Goal: Transaction & Acquisition: Purchase product/service

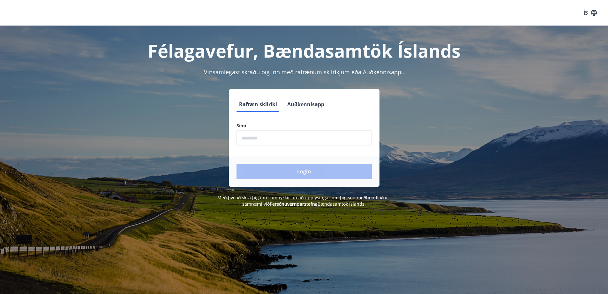
click at [250, 138] on input "phone" at bounding box center [304, 138] width 135 height 16
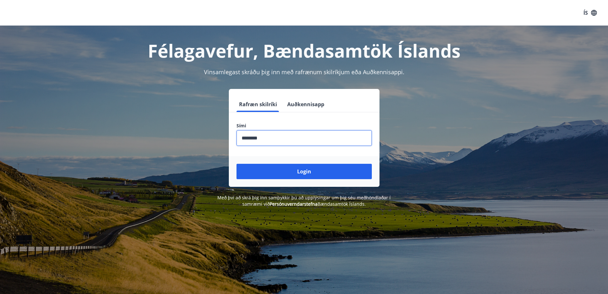
type input "********"
click at [237, 164] on button "Login" at bounding box center [304, 171] width 135 height 15
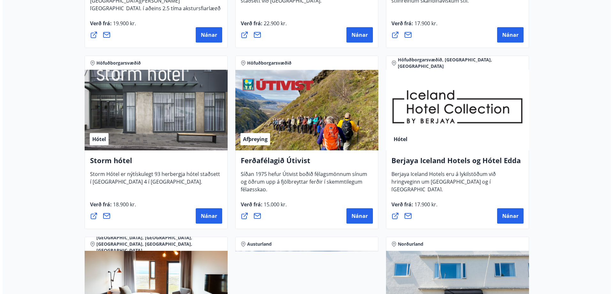
scroll to position [607, 0]
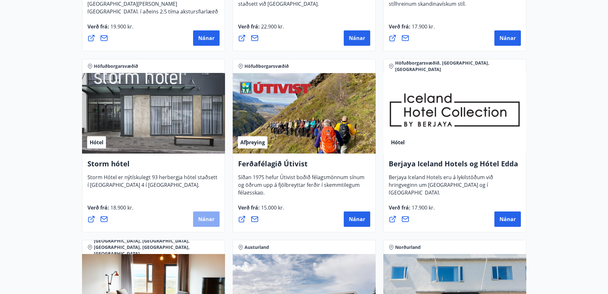
click at [202, 223] on button "Nánar" at bounding box center [206, 218] width 27 height 15
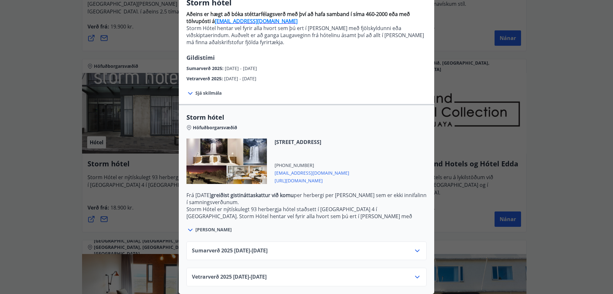
scroll to position [64, 0]
click at [414, 273] on icon at bounding box center [418, 277] width 8 height 8
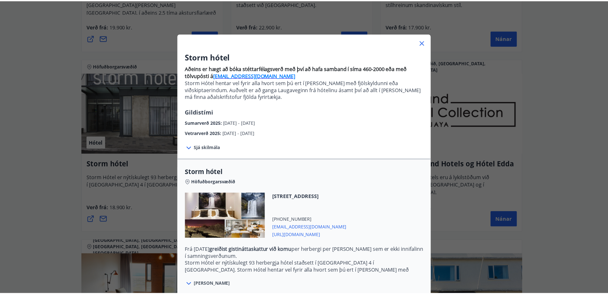
scroll to position [0, 0]
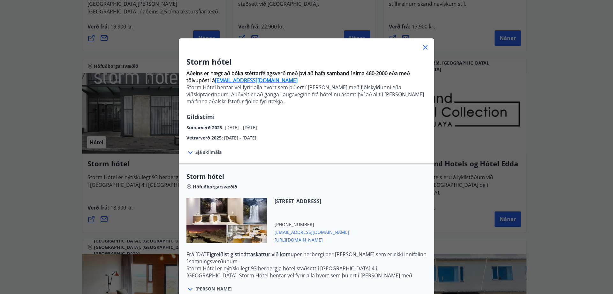
click at [422, 47] on icon at bounding box center [426, 47] width 8 height 8
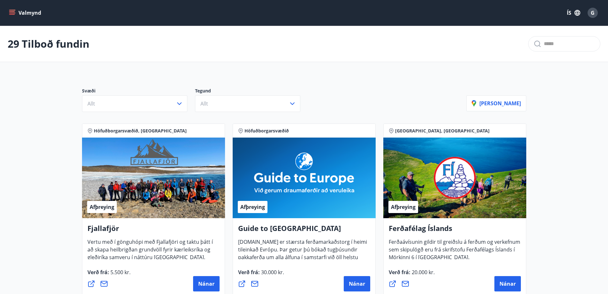
click at [15, 14] on button "Valmynd" at bounding box center [26, 12] width 36 height 11
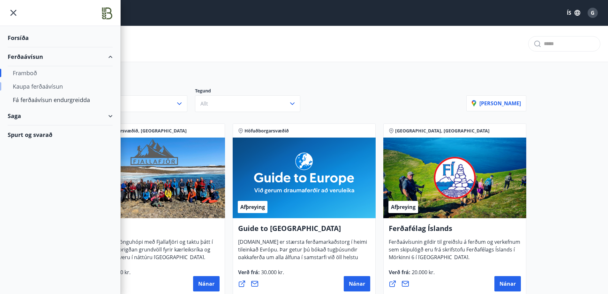
click at [31, 85] on div "Kaupa ferðaávísun" at bounding box center [60, 86] width 95 height 13
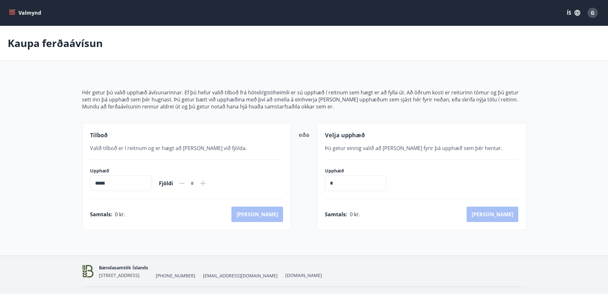
scroll to position [15, 0]
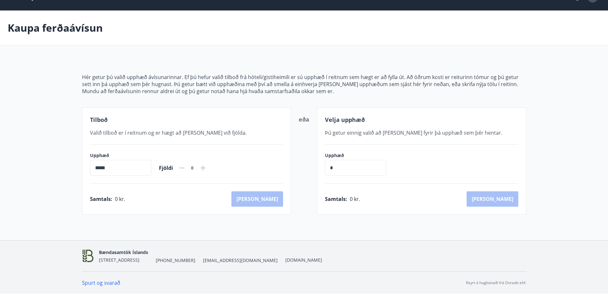
click at [350, 170] on input "*" at bounding box center [355, 168] width 61 height 16
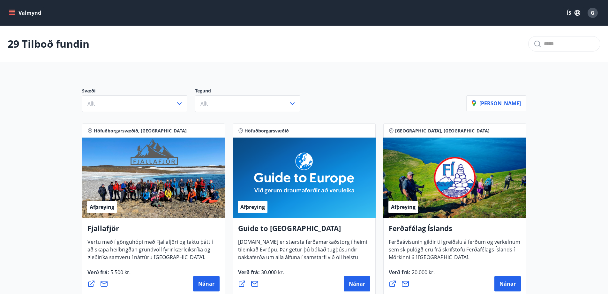
click at [21, 12] on button "Valmynd" at bounding box center [26, 12] width 36 height 11
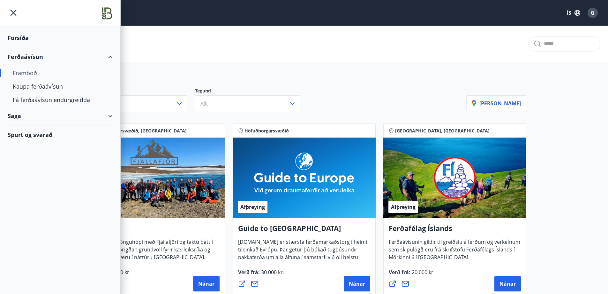
click at [23, 36] on div "Forsíða" at bounding box center [60, 37] width 105 height 19
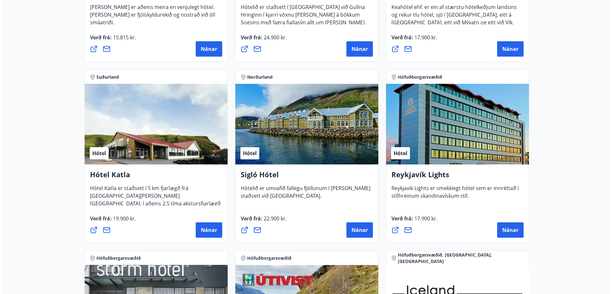
scroll to position [479, 0]
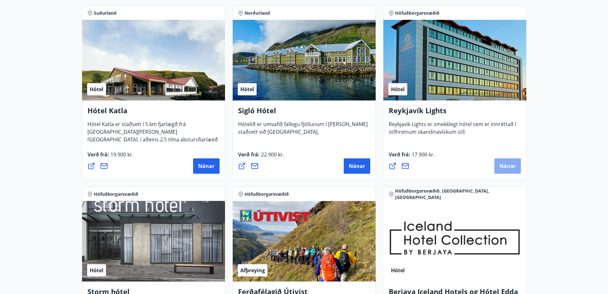
click at [502, 164] on span "Nánar" at bounding box center [508, 165] width 16 height 7
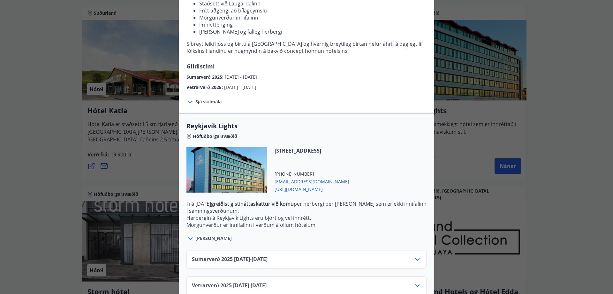
scroll to position [109, 0]
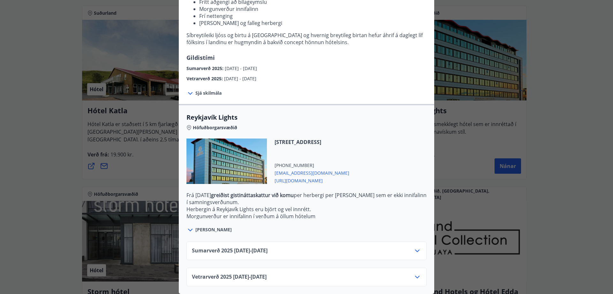
click at [415, 273] on icon at bounding box center [418, 277] width 8 height 8
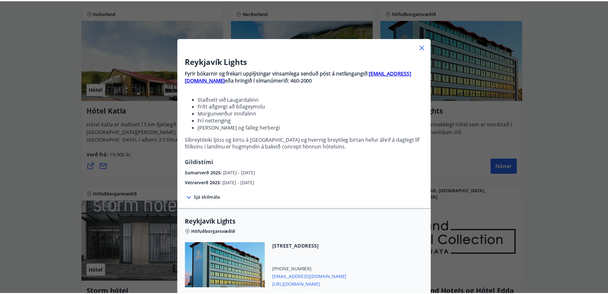
scroll to position [0, 0]
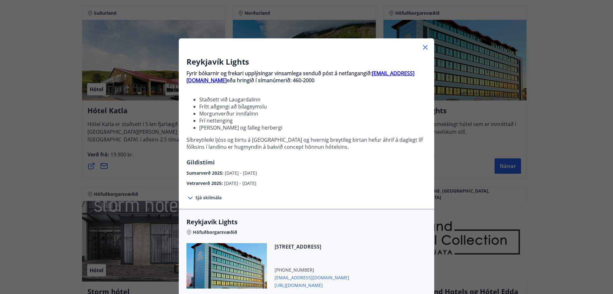
click at [422, 48] on icon at bounding box center [426, 47] width 8 height 8
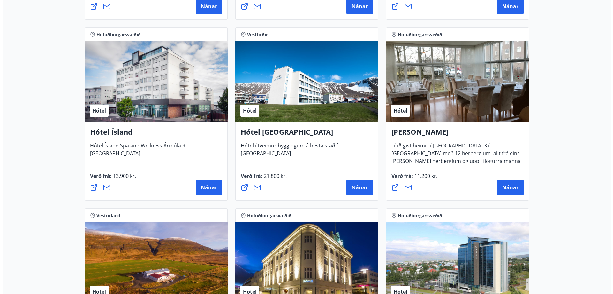
scroll to position [990, 0]
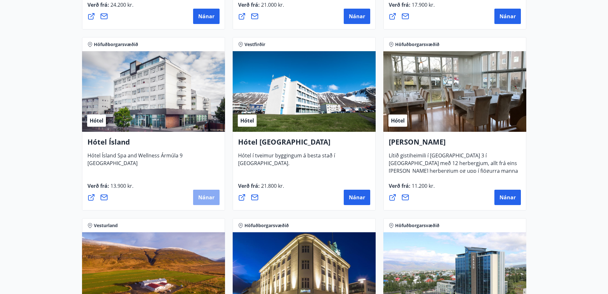
click at [196, 200] on button "Nánar" at bounding box center [206, 196] width 27 height 15
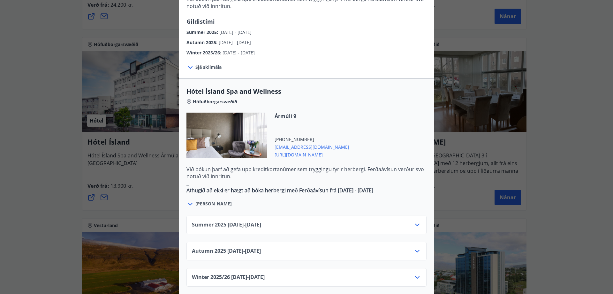
scroll to position [287, 0]
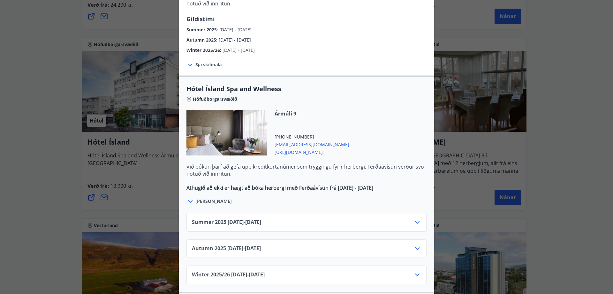
click at [417, 247] on icon at bounding box center [417, 248] width 4 height 3
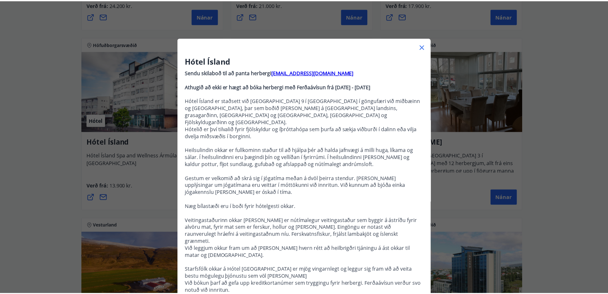
scroll to position [0, 0]
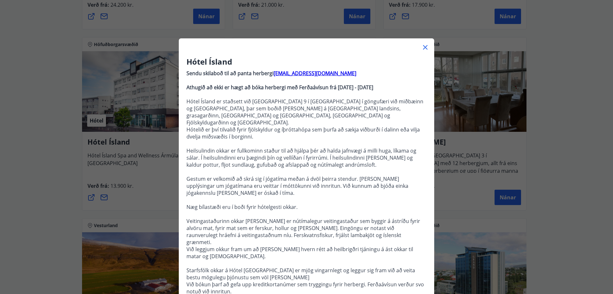
click at [426, 46] on icon at bounding box center [426, 47] width 8 height 8
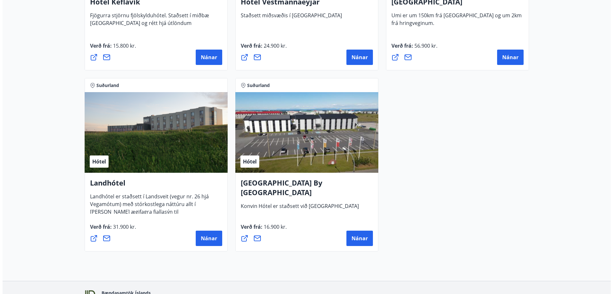
scroll to position [1693, 0]
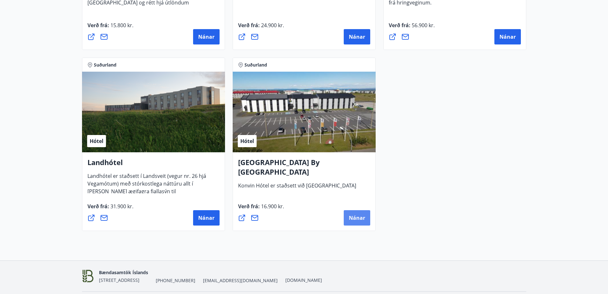
click at [360, 217] on span "Nánar" at bounding box center [357, 217] width 16 height 7
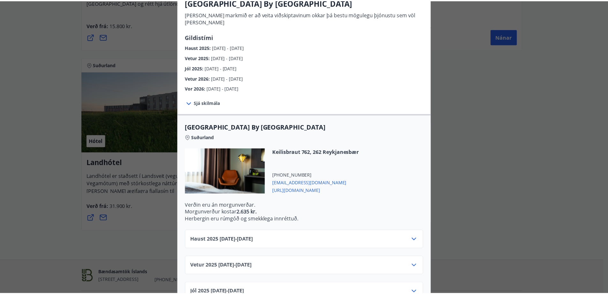
scroll to position [0, 0]
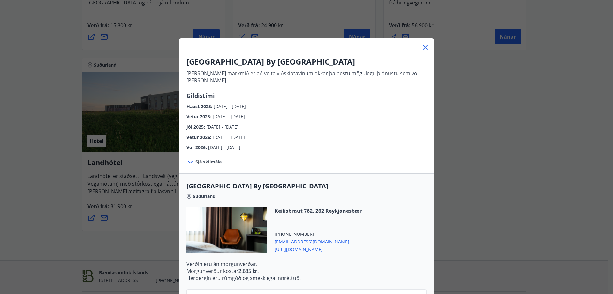
click at [422, 47] on icon at bounding box center [426, 47] width 8 height 8
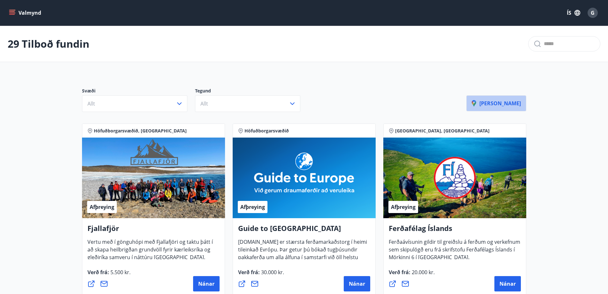
click at [517, 101] on p "[PERSON_NAME]" at bounding box center [496, 103] width 49 height 7
